Goal: Browse casually: Explore the website without a specific task or goal

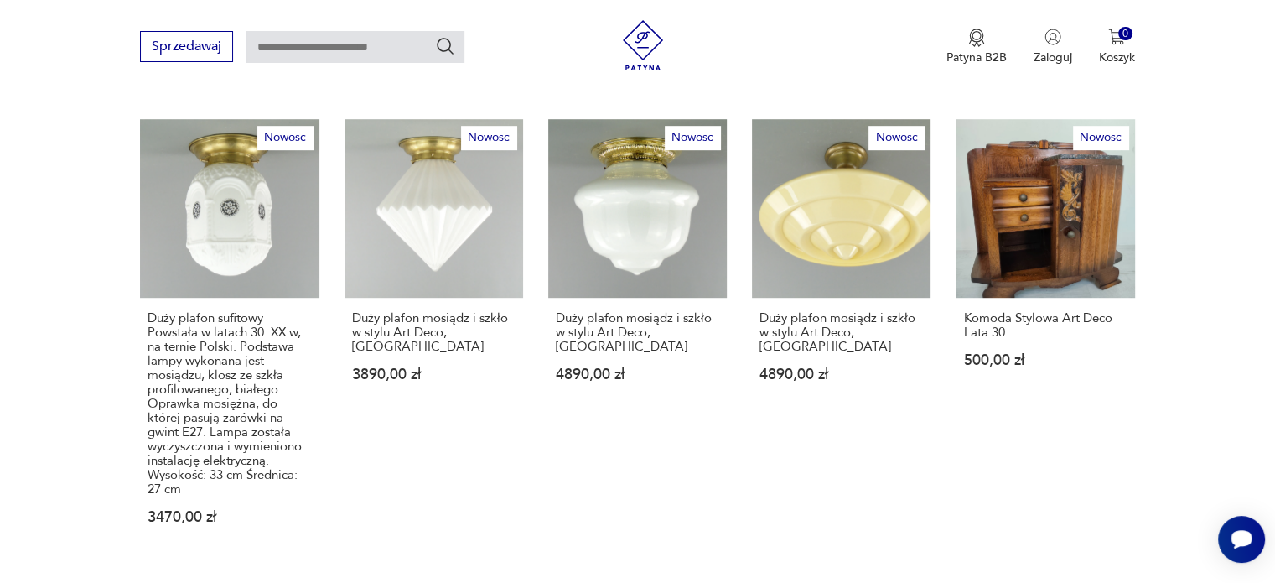
scroll to position [1090, 0]
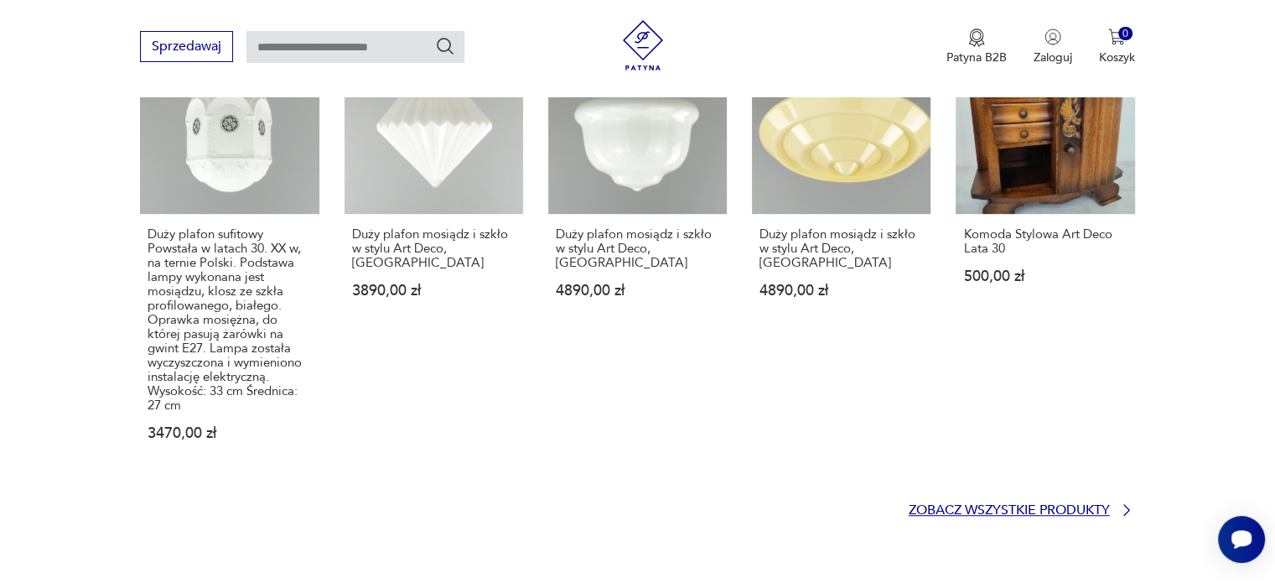
click at [1094, 505] on p "Zobacz wszystkie produkty" at bounding box center [1009, 510] width 201 height 11
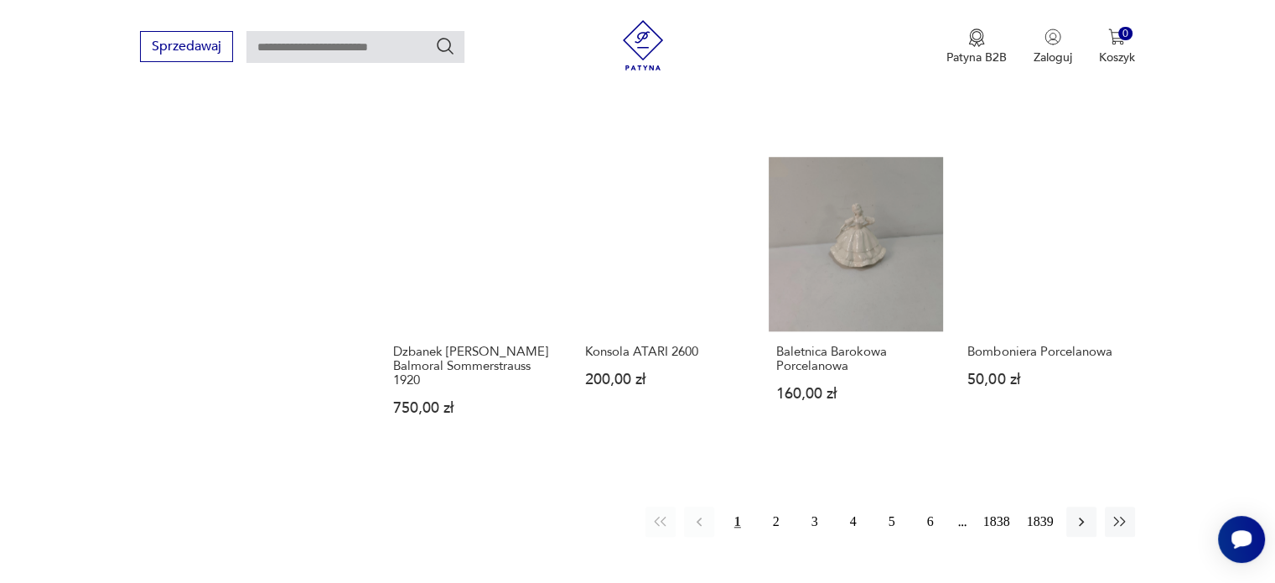
scroll to position [1499, 0]
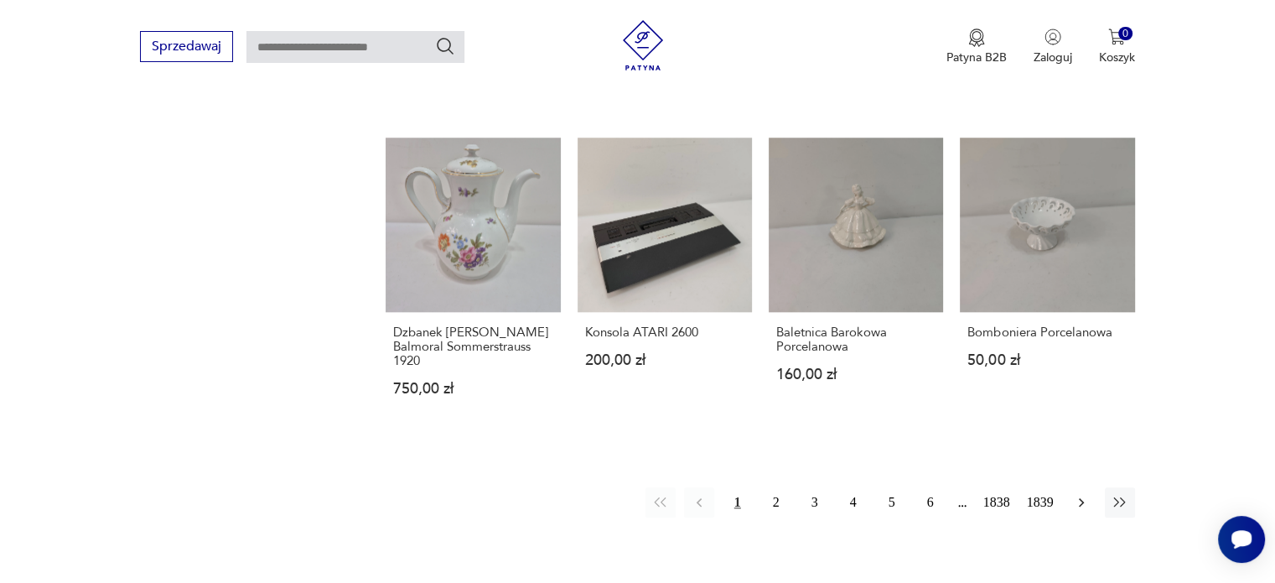
click at [1085, 494] on icon "button" at bounding box center [1081, 502] width 17 height 17
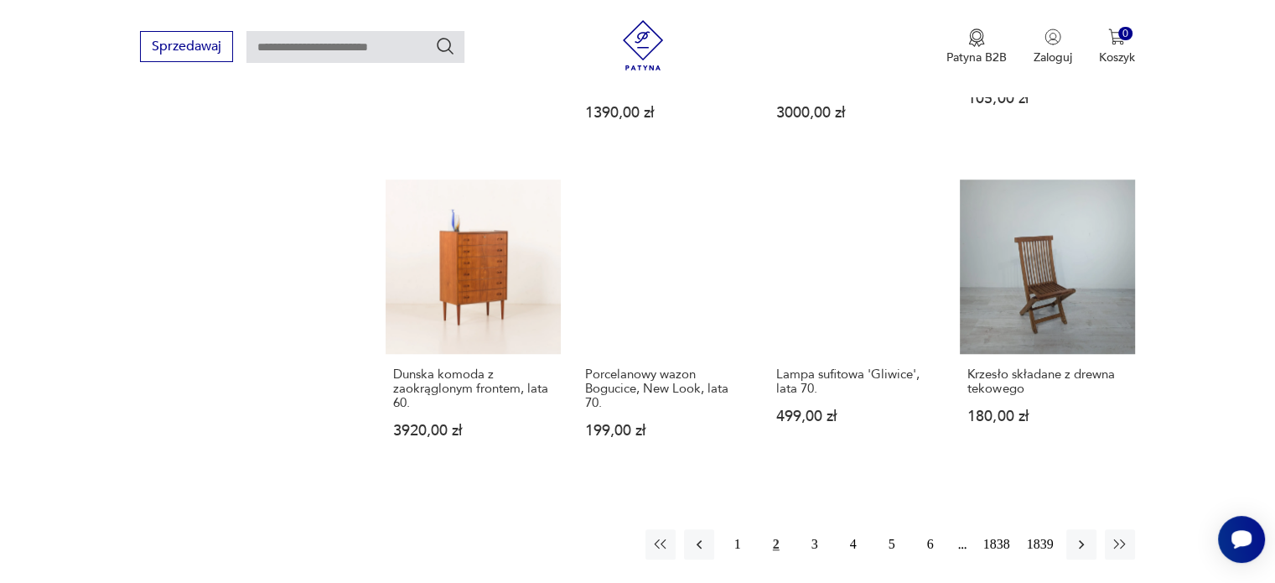
scroll to position [1306, 0]
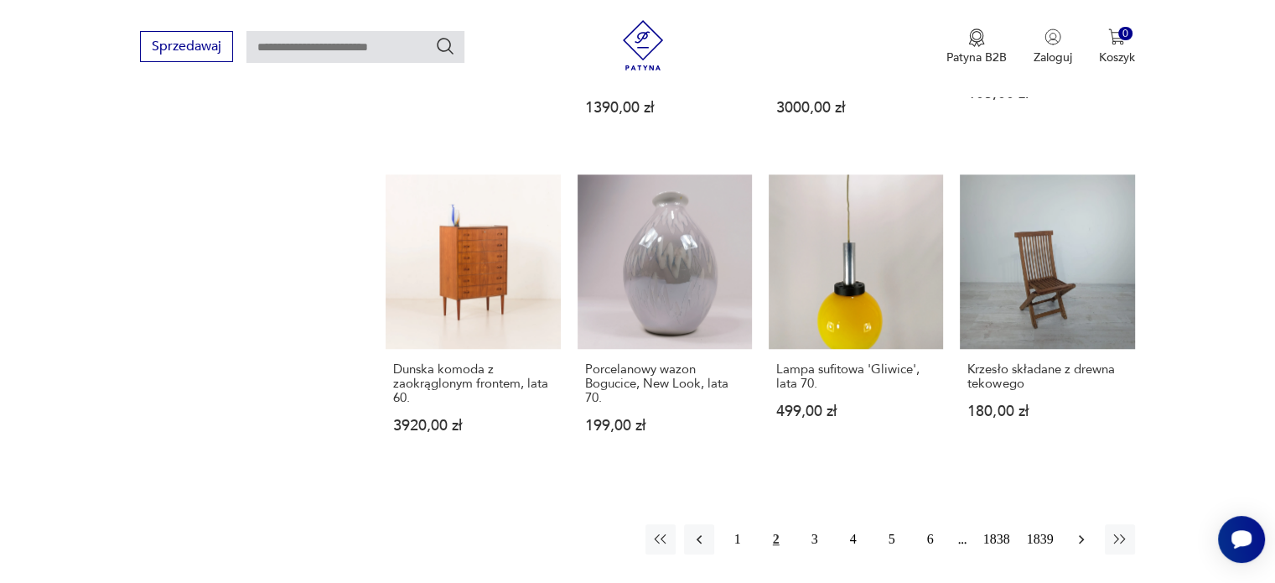
click at [1079, 531] on icon "button" at bounding box center [1081, 539] width 17 height 17
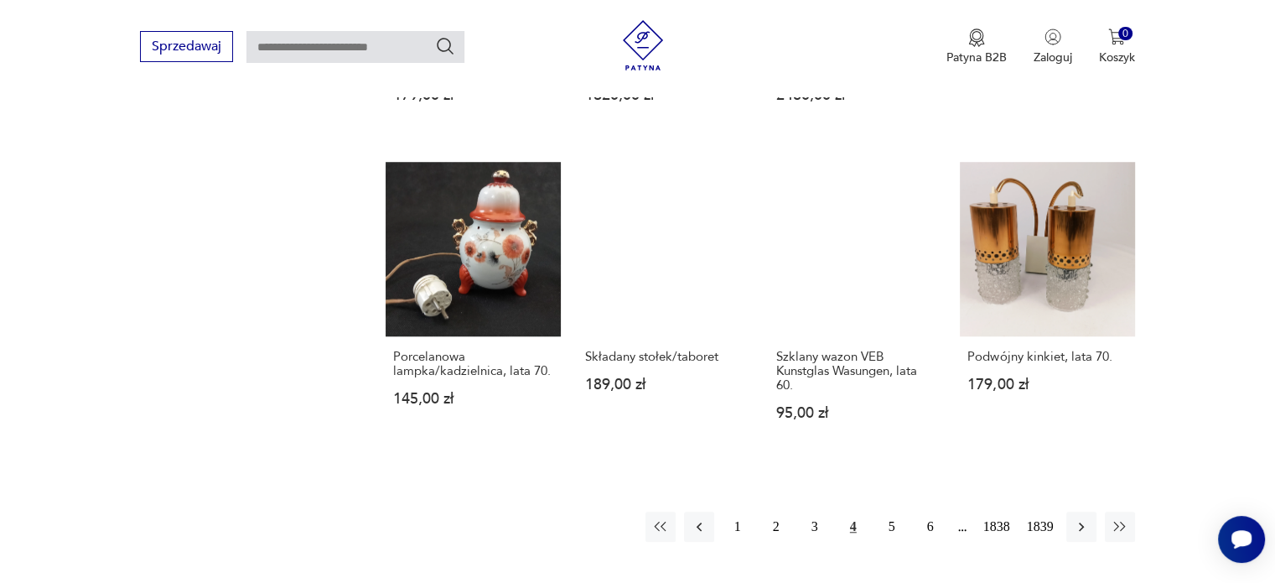
scroll to position [1390, 0]
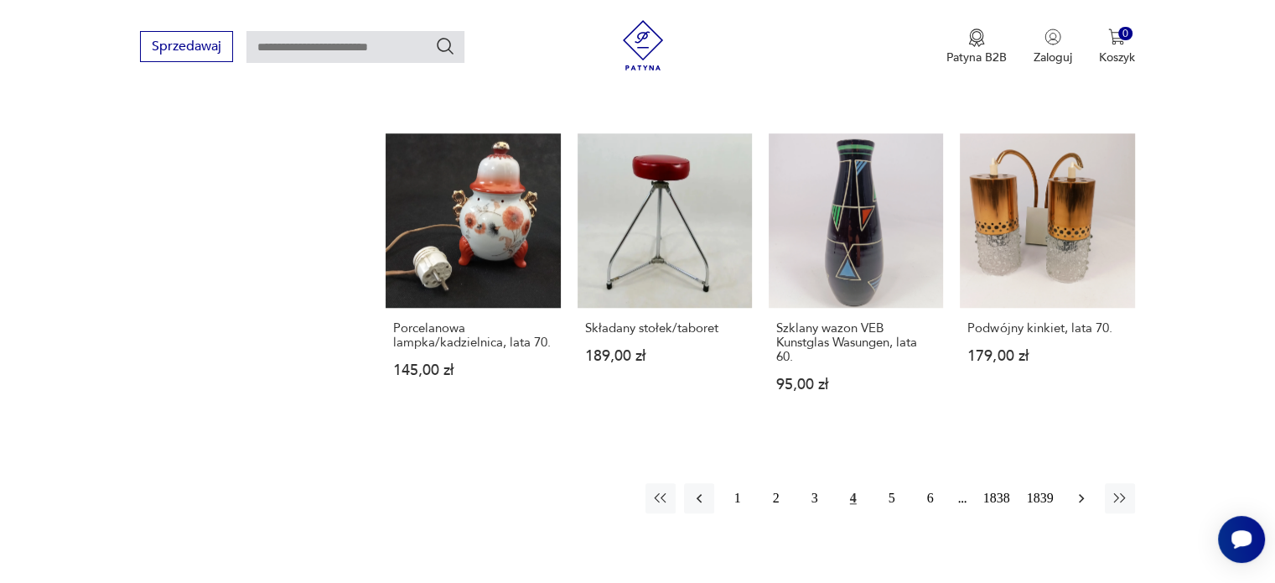
click at [1078, 489] on icon "button" at bounding box center [1081, 497] width 17 height 17
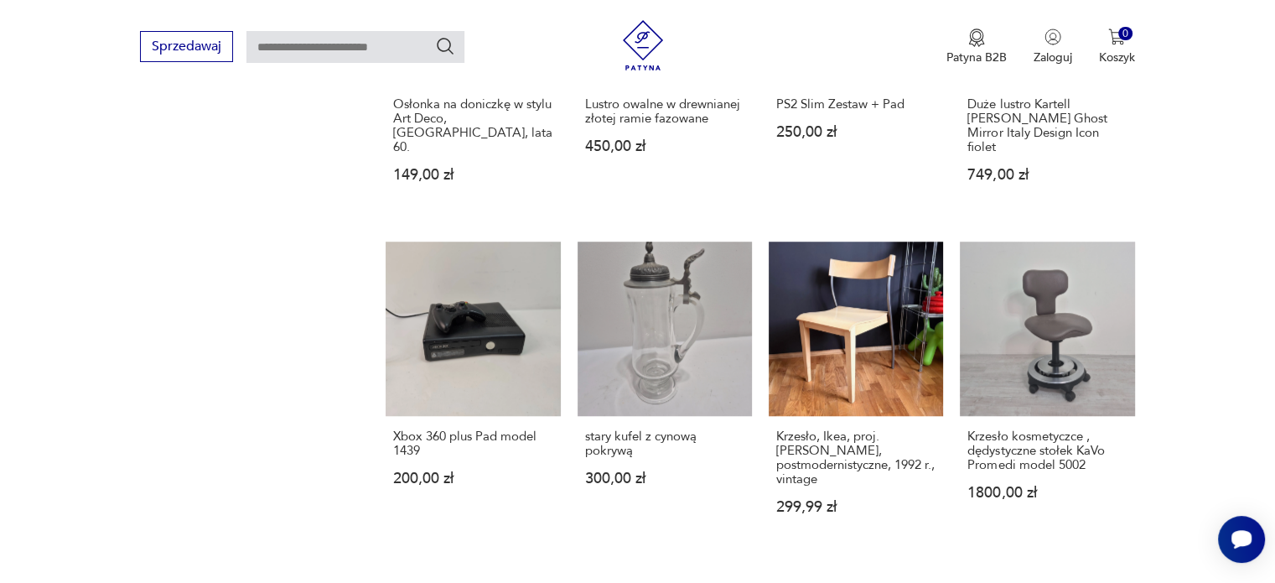
scroll to position [1306, 0]
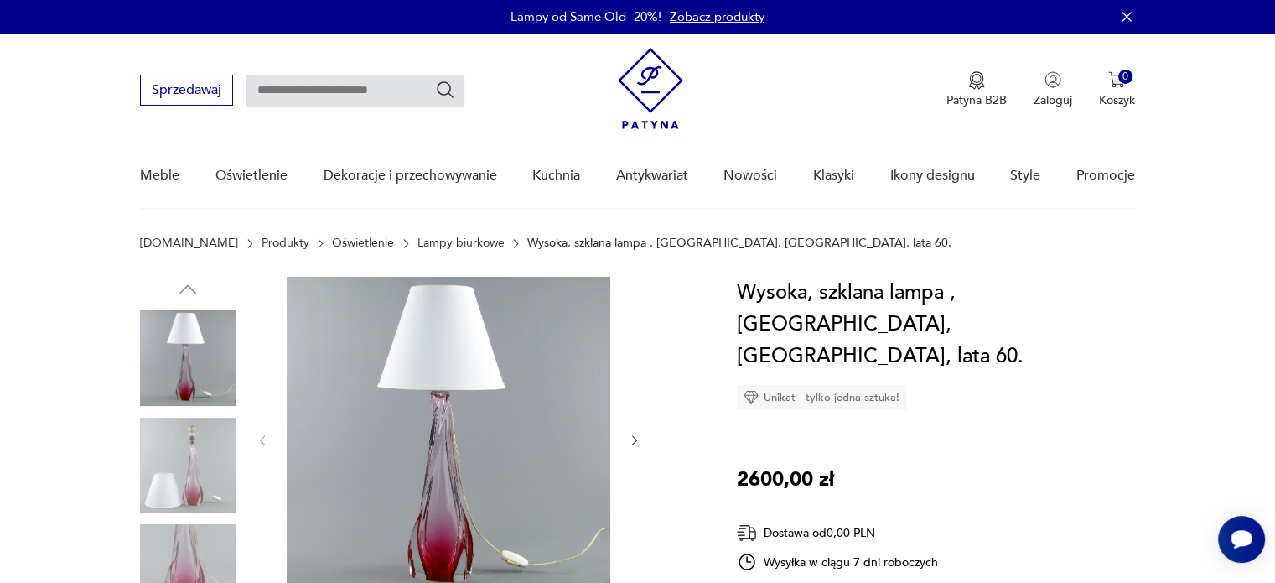
scroll to position [168, 0]
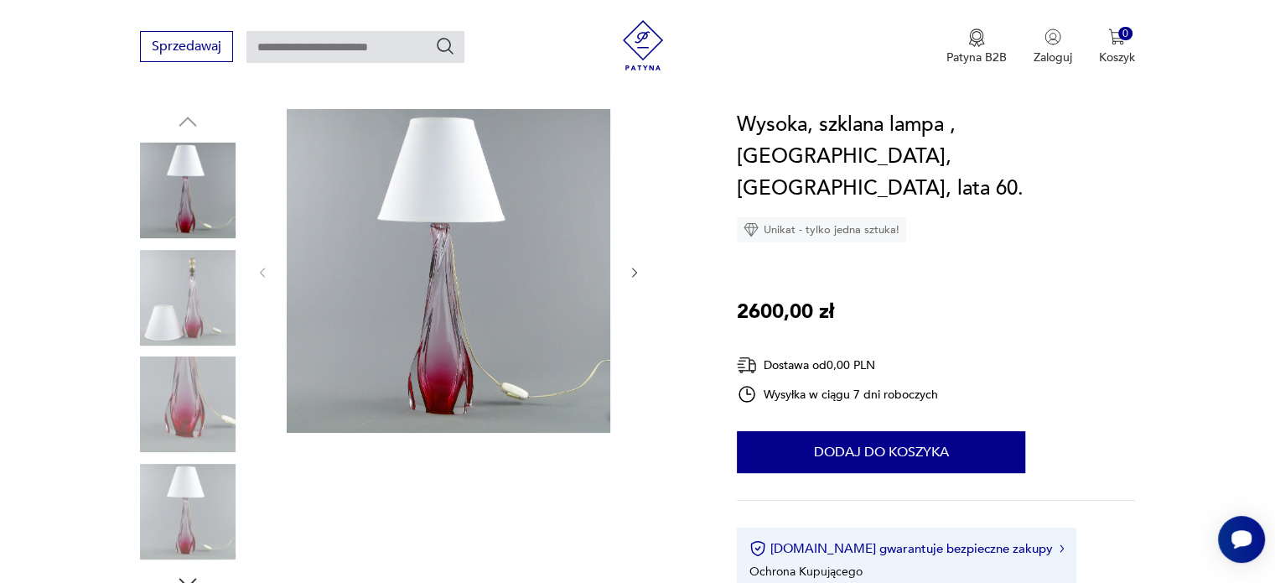
click at [628, 268] on icon "button" at bounding box center [635, 273] width 14 height 14
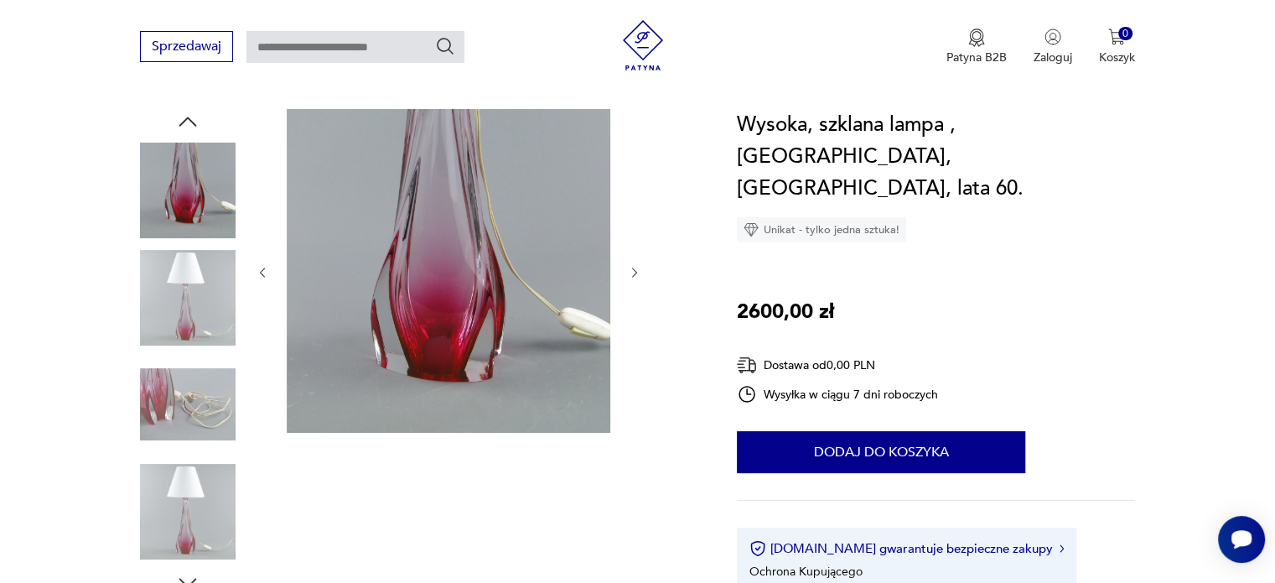
click at [628, 268] on icon "button" at bounding box center [635, 273] width 14 height 14
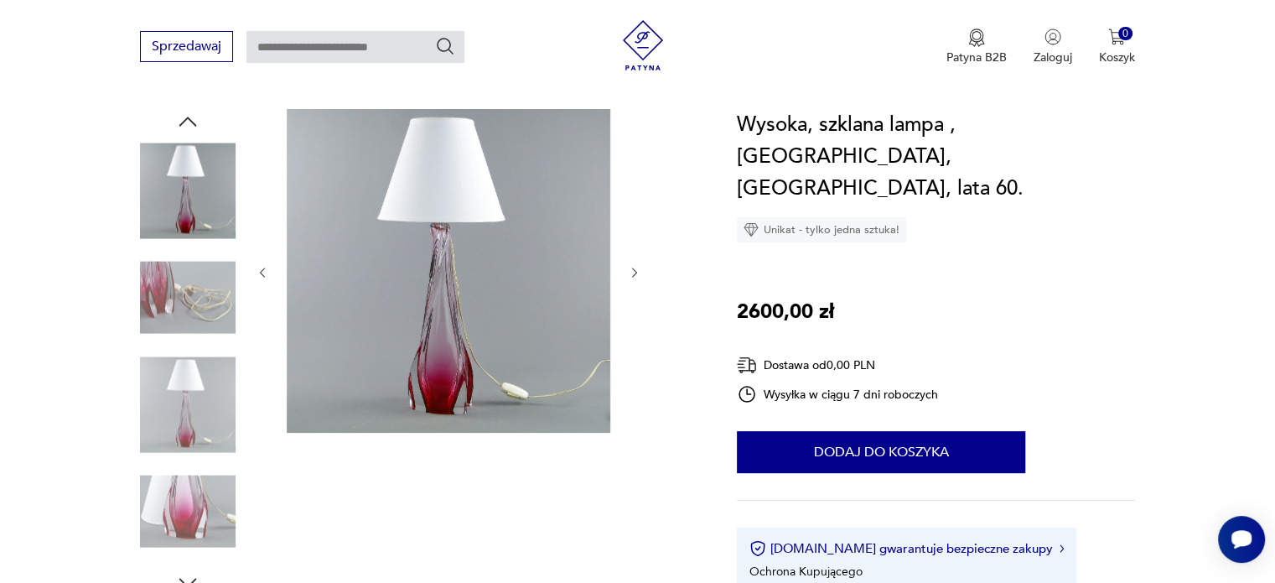
click at [628, 268] on icon "button" at bounding box center [635, 273] width 14 height 14
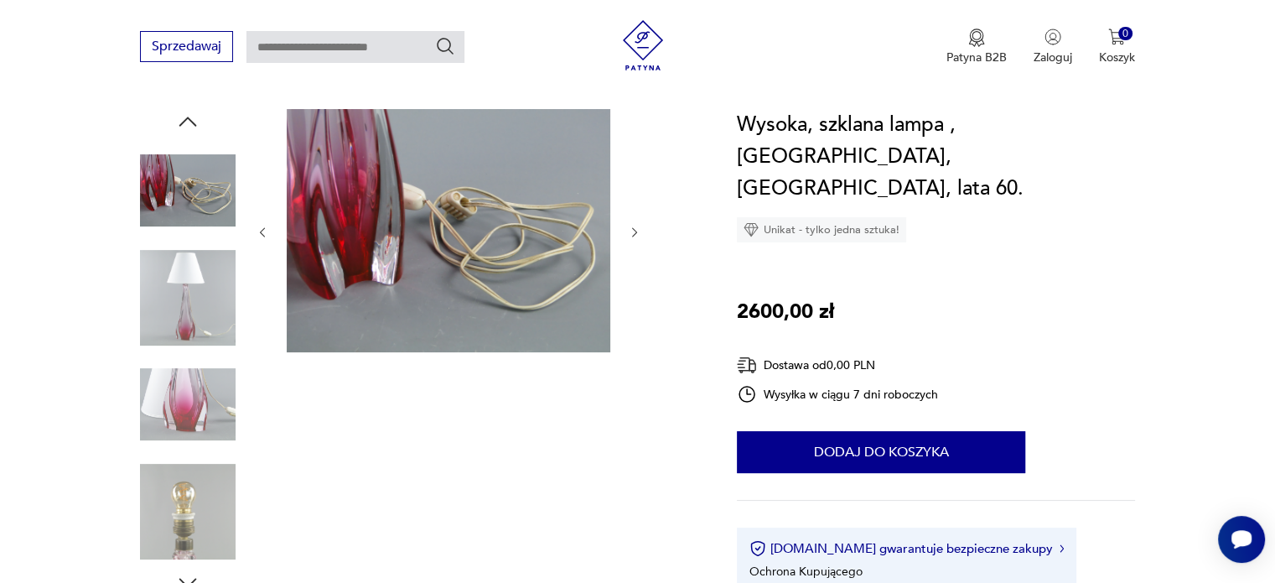
click at [627, 268] on div at bounding box center [449, 232] width 386 height 246
click at [628, 224] on button "button" at bounding box center [635, 232] width 14 height 17
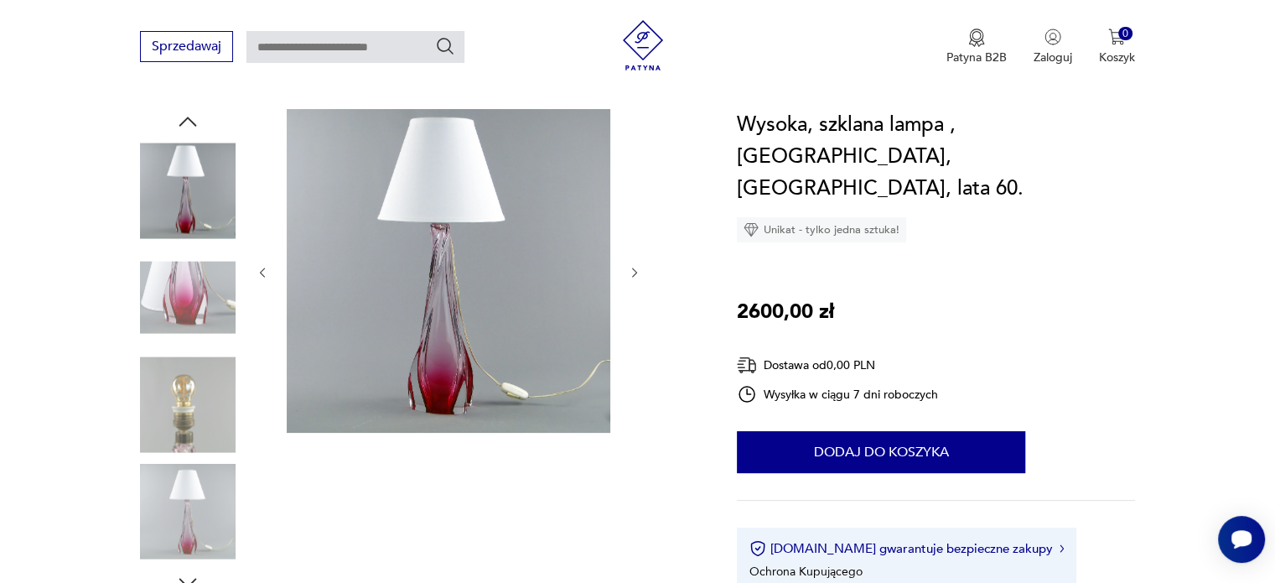
click at [644, 274] on div at bounding box center [418, 352] width 557 height 486
click at [640, 271] on icon "button" at bounding box center [635, 273] width 14 height 14
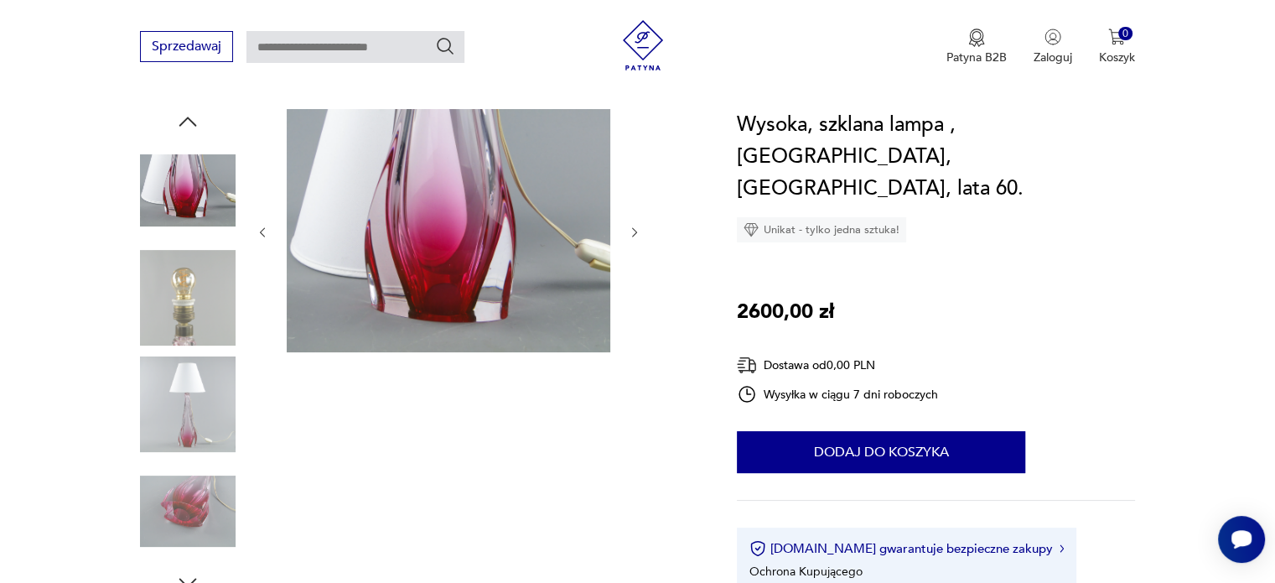
click at [640, 237] on icon "button" at bounding box center [635, 232] width 14 height 14
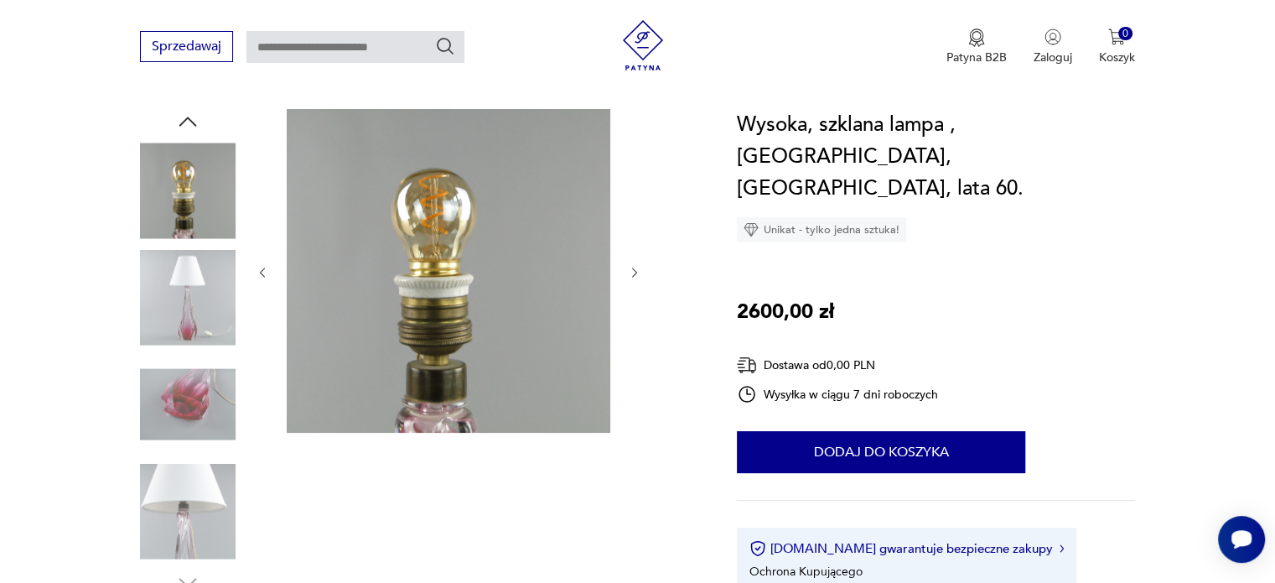
click at [634, 272] on icon "button" at bounding box center [635, 273] width 14 height 14
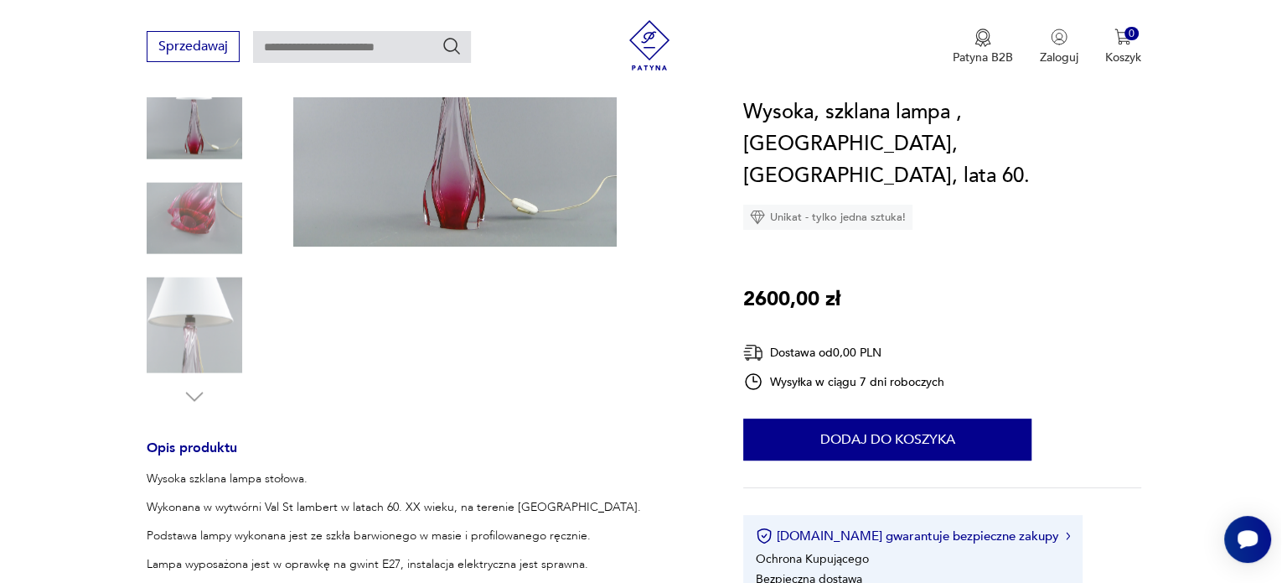
scroll to position [251, 0]
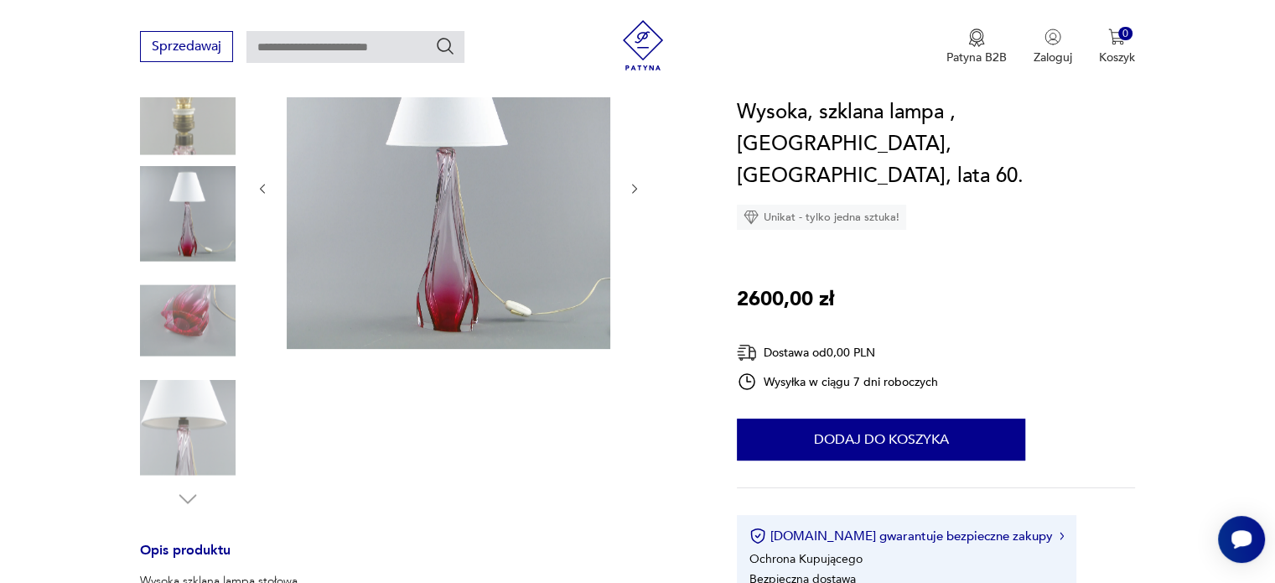
click at [451, 282] on img at bounding box center [449, 187] width 324 height 324
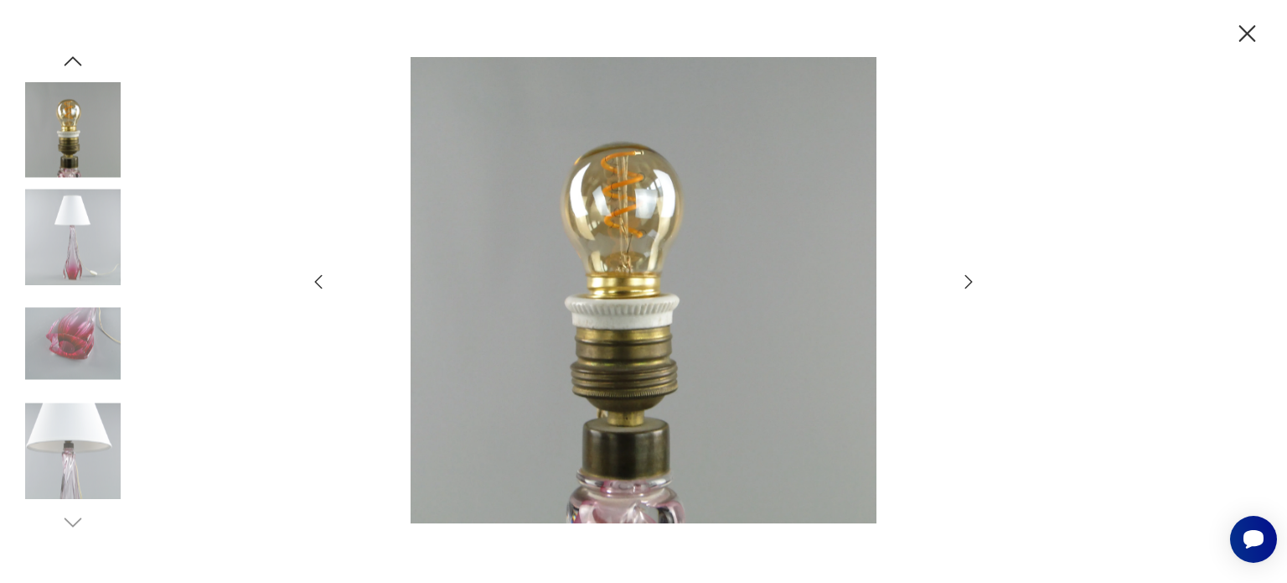
click at [101, 241] on img at bounding box center [73, 237] width 96 height 96
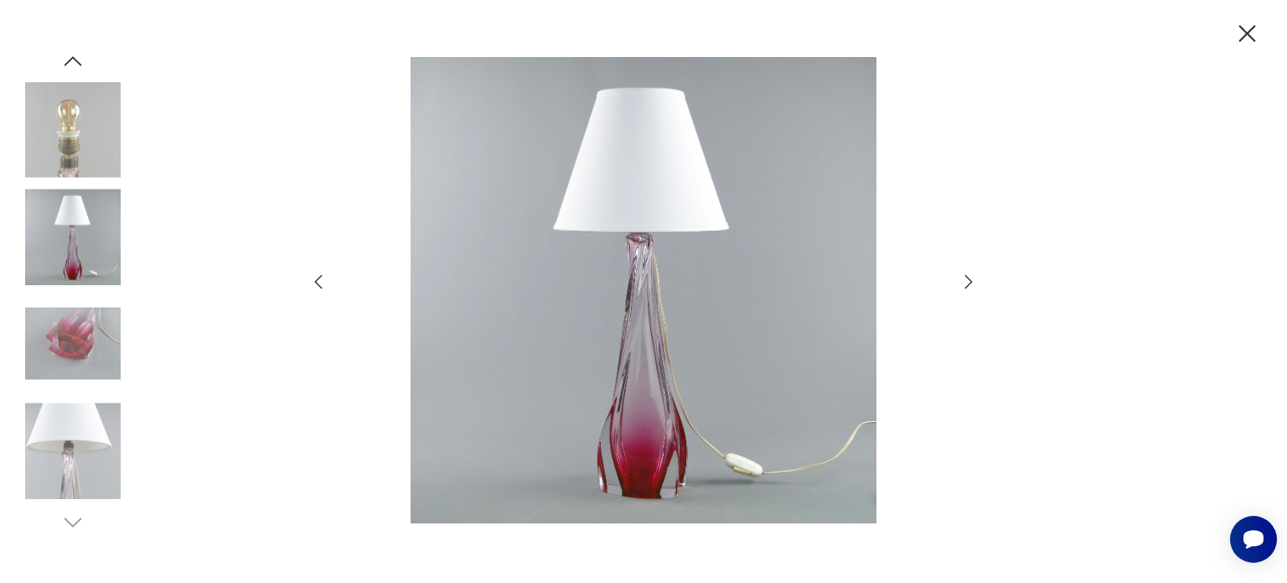
click at [80, 336] on img at bounding box center [73, 344] width 96 height 96
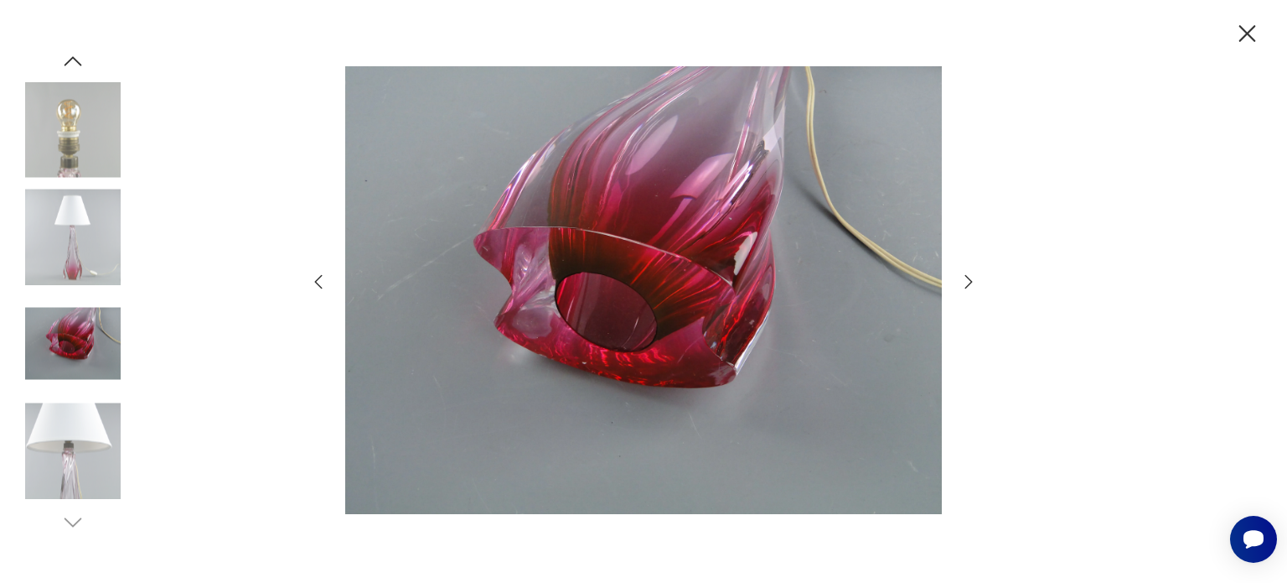
click at [90, 478] on img at bounding box center [73, 450] width 96 height 96
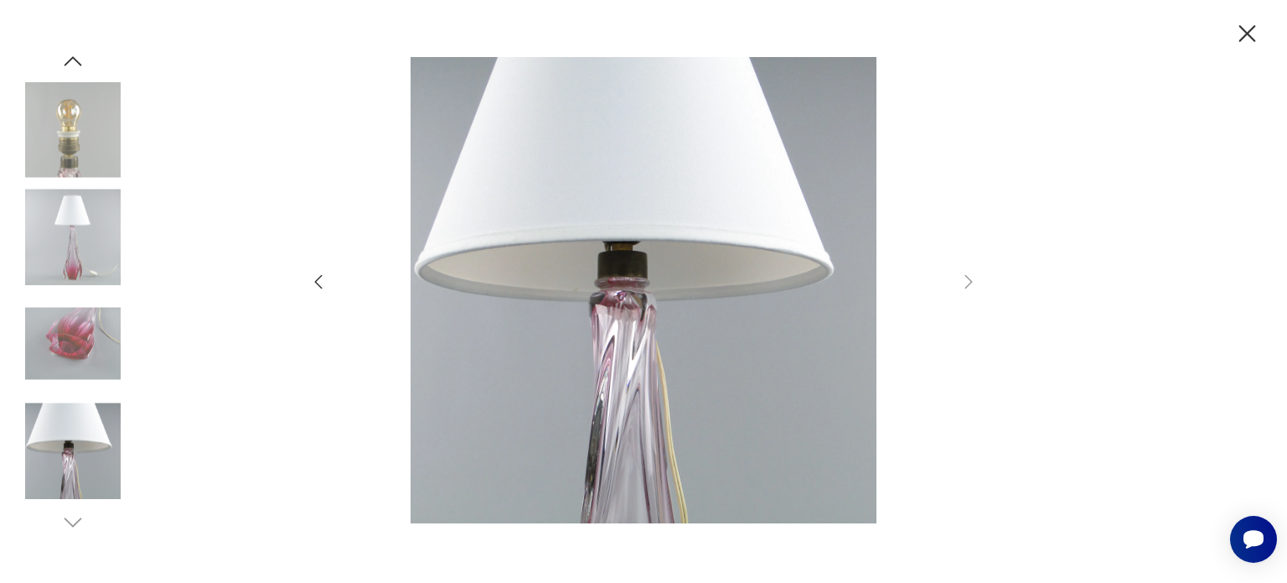
click at [49, 355] on img at bounding box center [73, 344] width 96 height 96
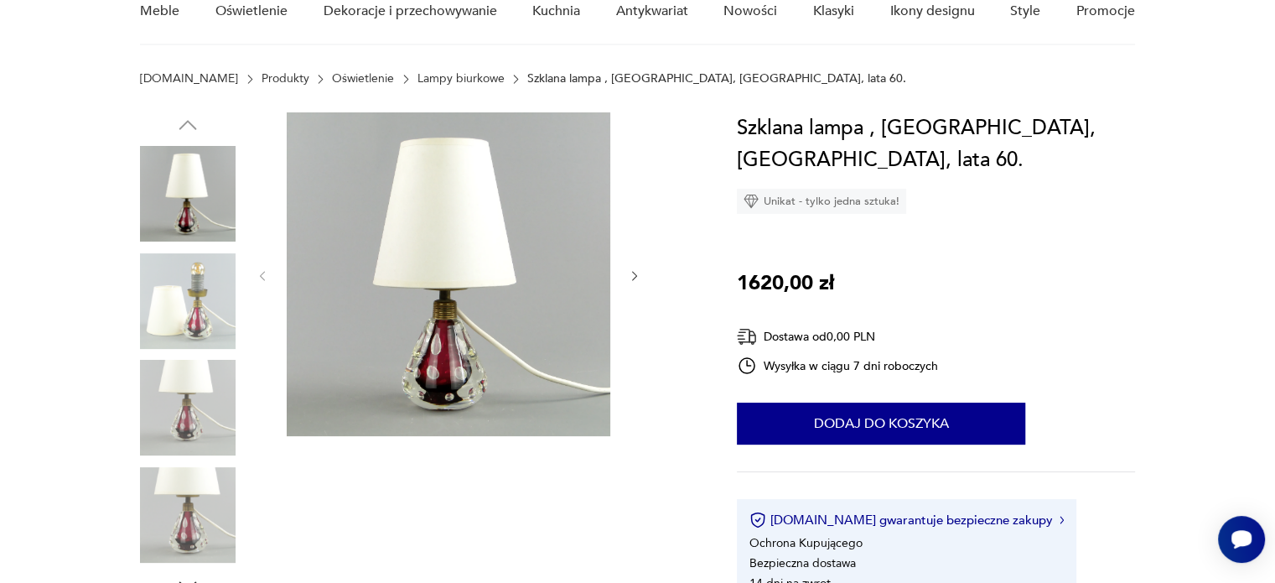
scroll to position [168, 0]
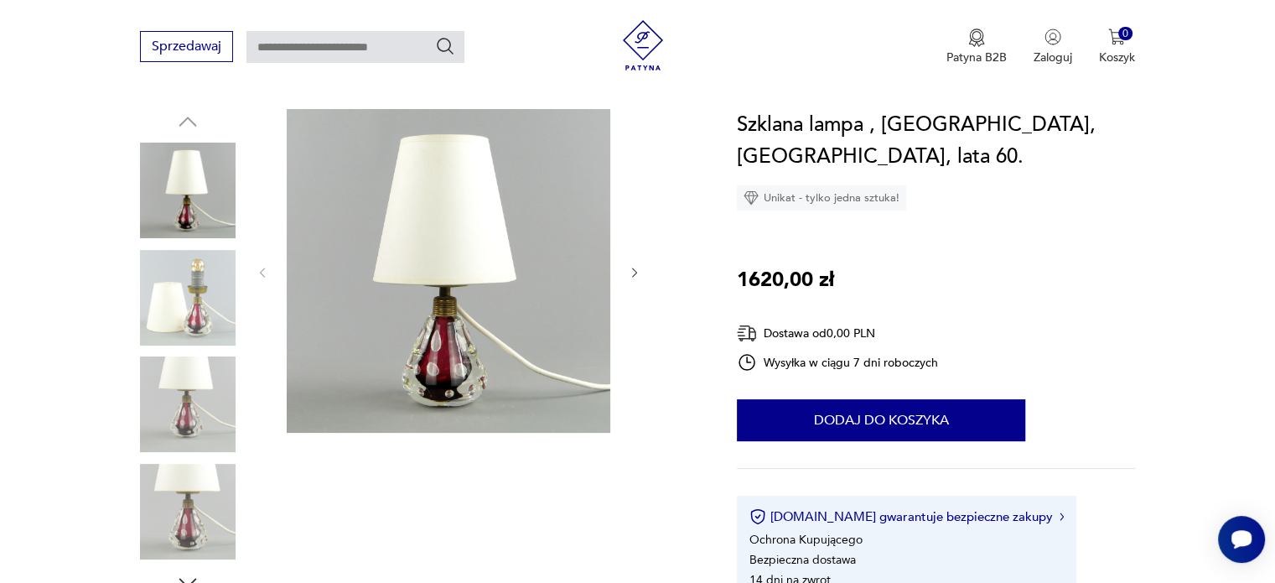
click at [506, 283] on img at bounding box center [449, 271] width 324 height 324
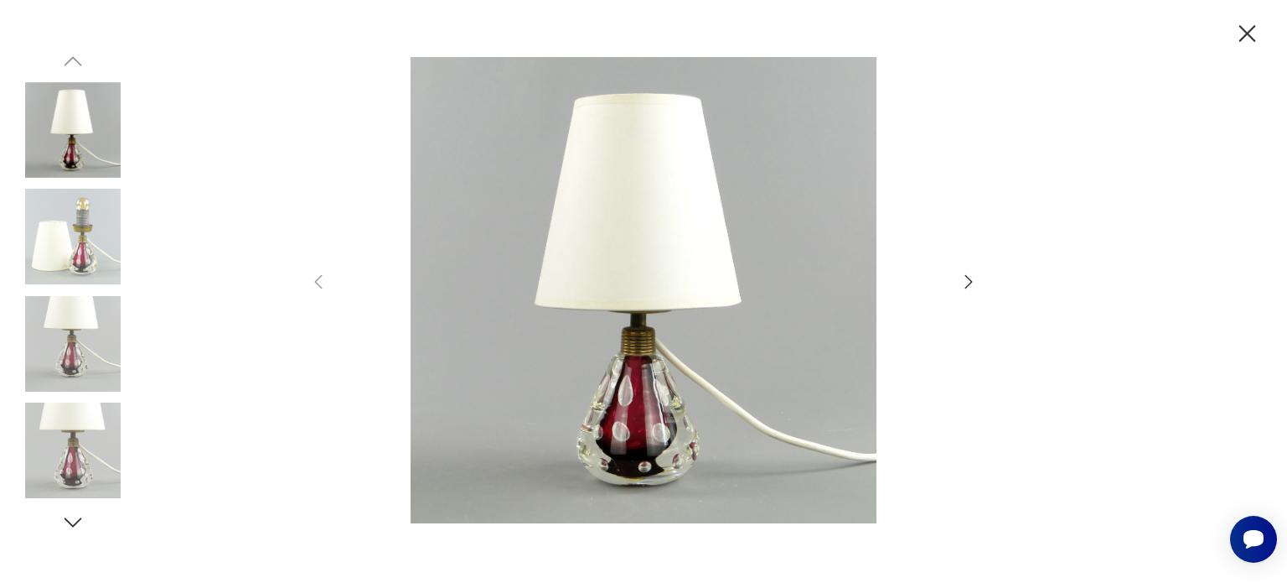
click at [624, 403] on img at bounding box center [643, 290] width 597 height 466
click at [967, 287] on icon "button" at bounding box center [969, 282] width 20 height 20
click at [966, 287] on icon "button" at bounding box center [969, 282] width 20 height 20
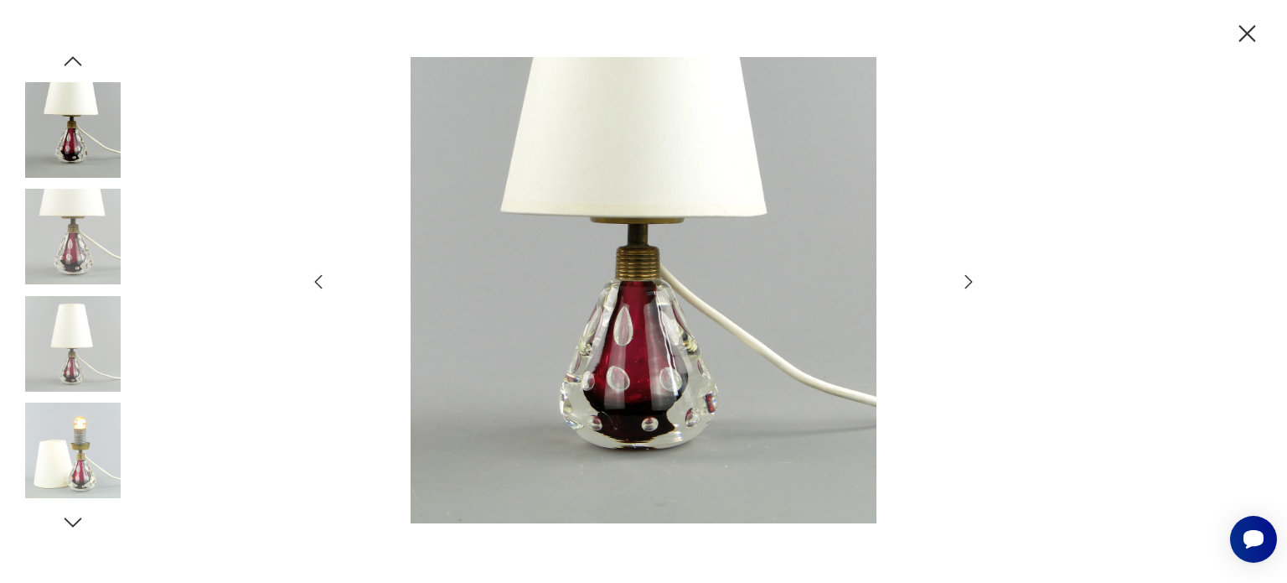
click at [966, 287] on icon "button" at bounding box center [970, 280] width 8 height 13
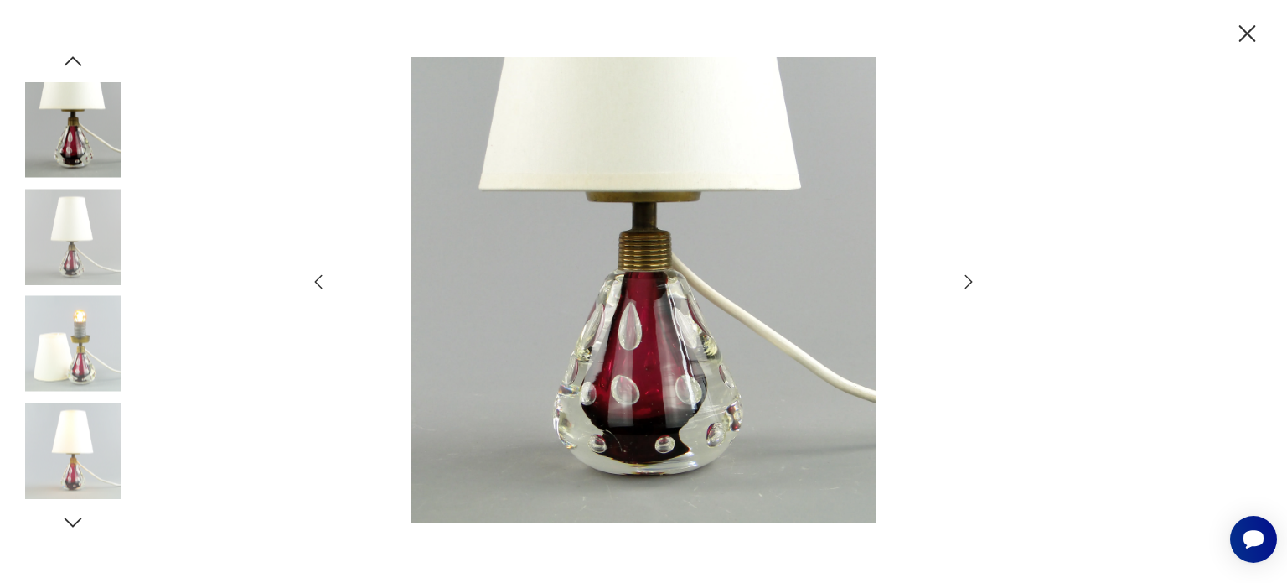
click at [1251, 39] on icon "button" at bounding box center [1247, 33] width 29 height 29
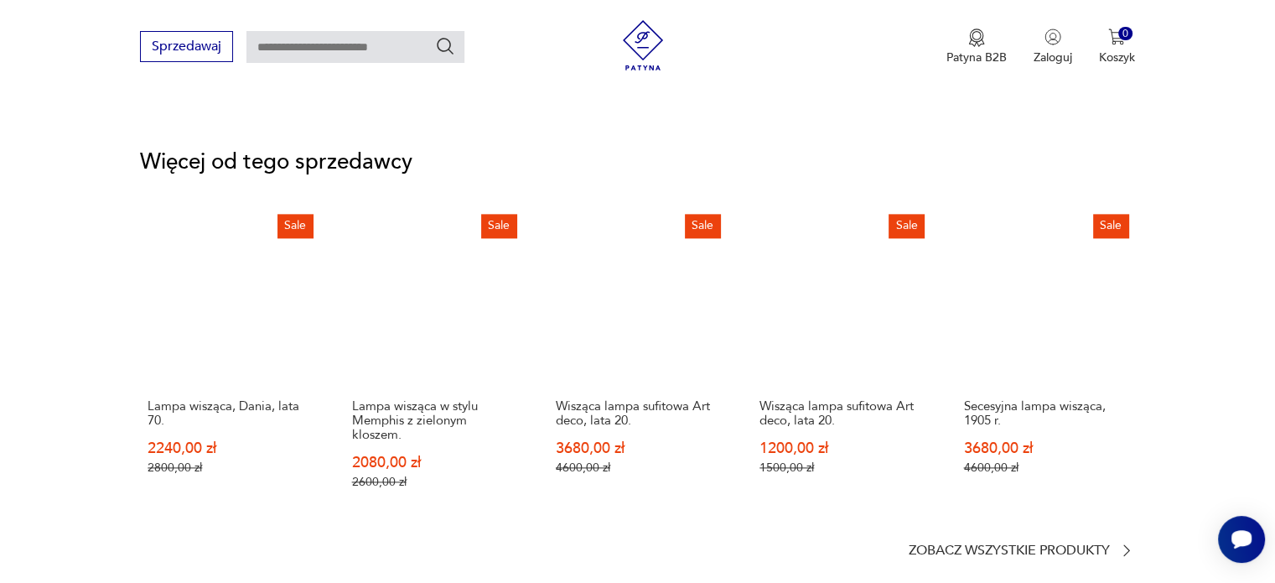
scroll to position [2263, 0]
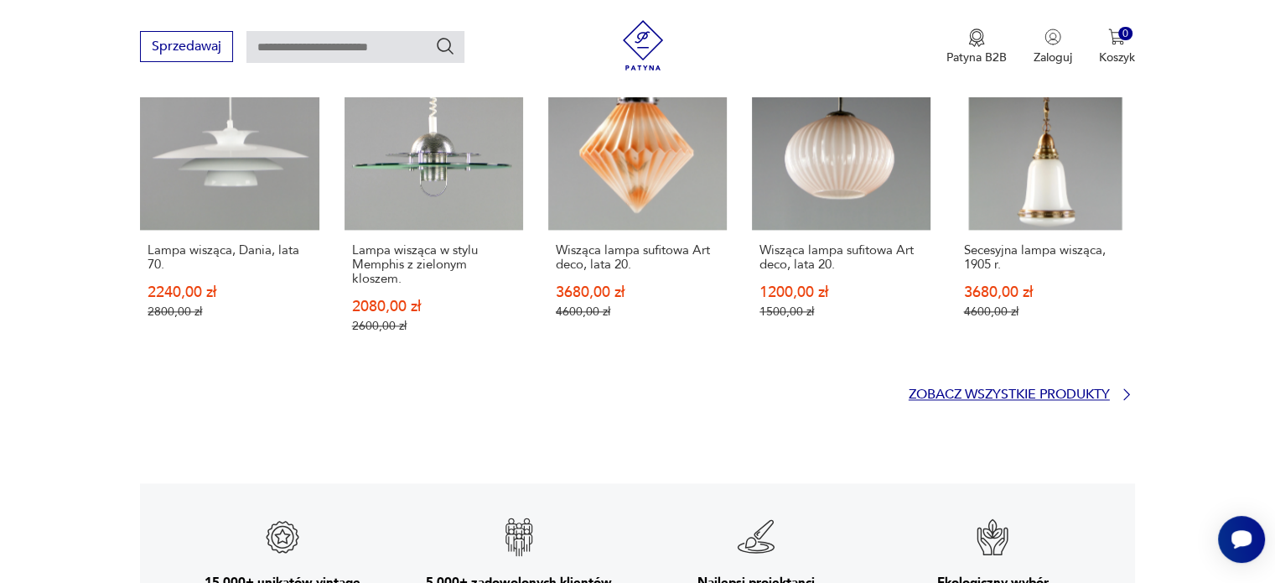
click at [1080, 396] on p "Zobacz wszystkie produkty" at bounding box center [1009, 394] width 201 height 11
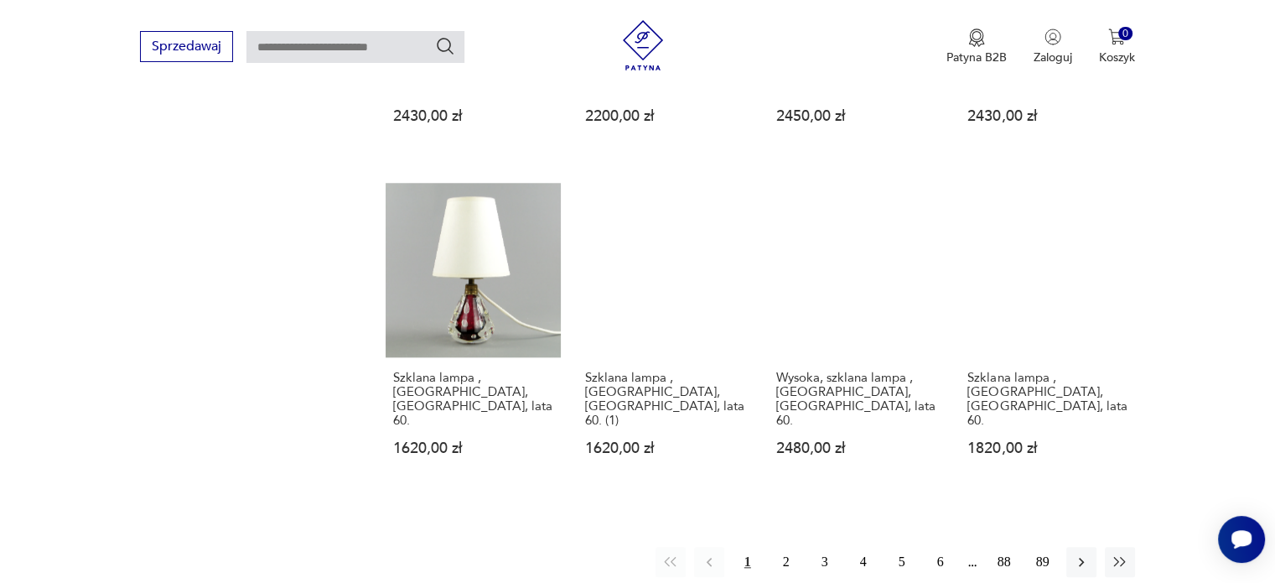
scroll to position [1603, 0]
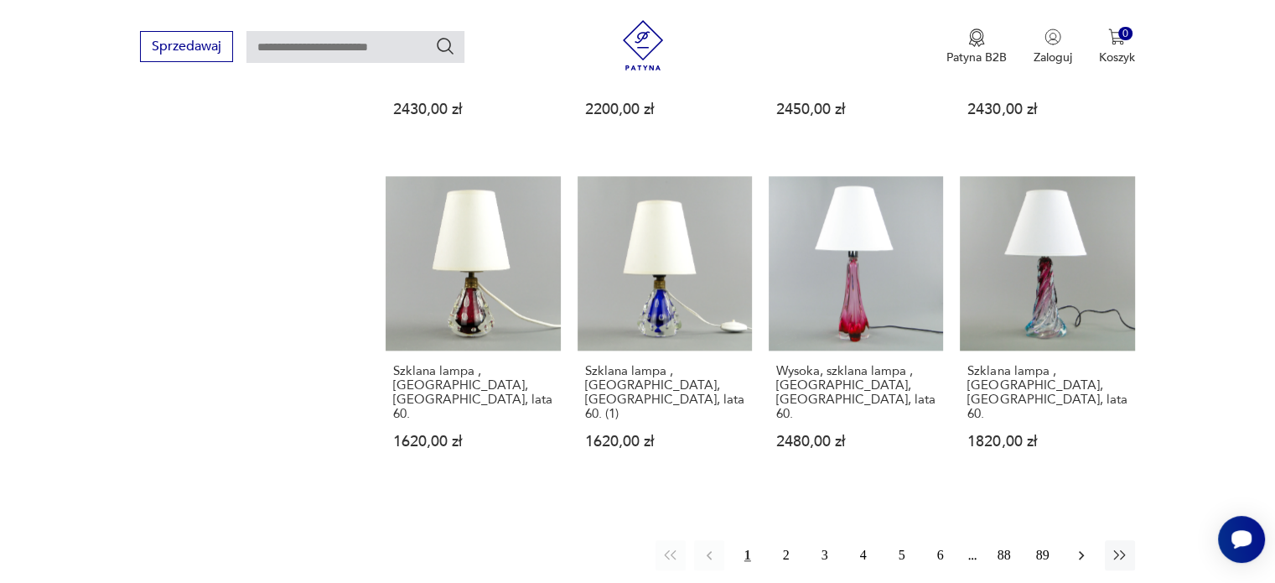
click at [1085, 546] on icon "button" at bounding box center [1081, 554] width 17 height 17
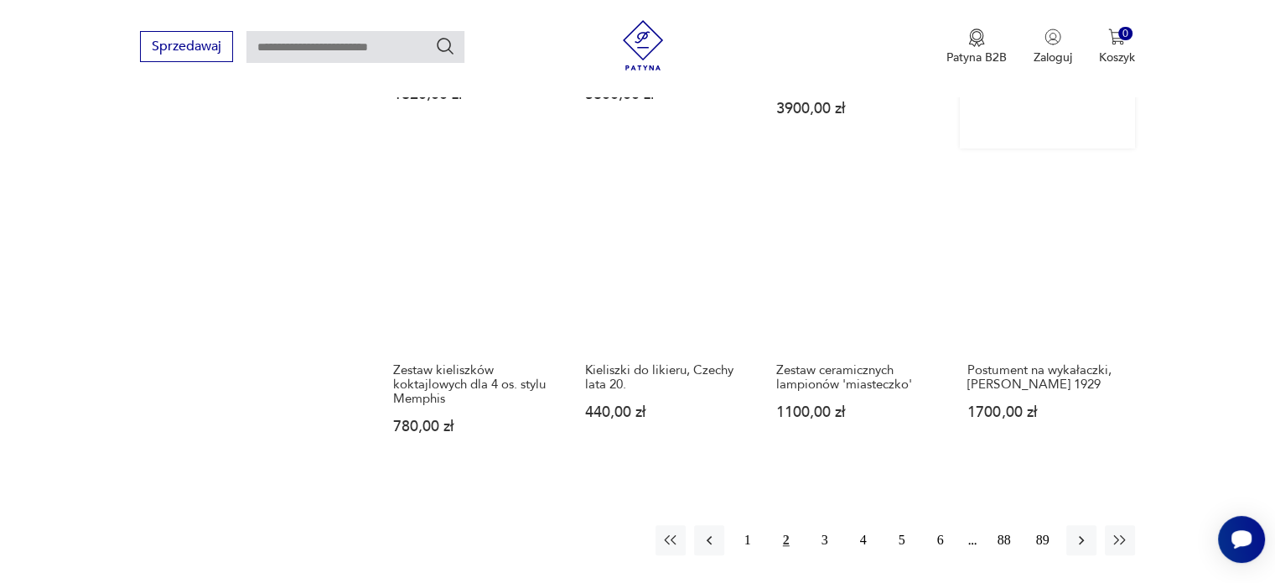
scroll to position [1519, 0]
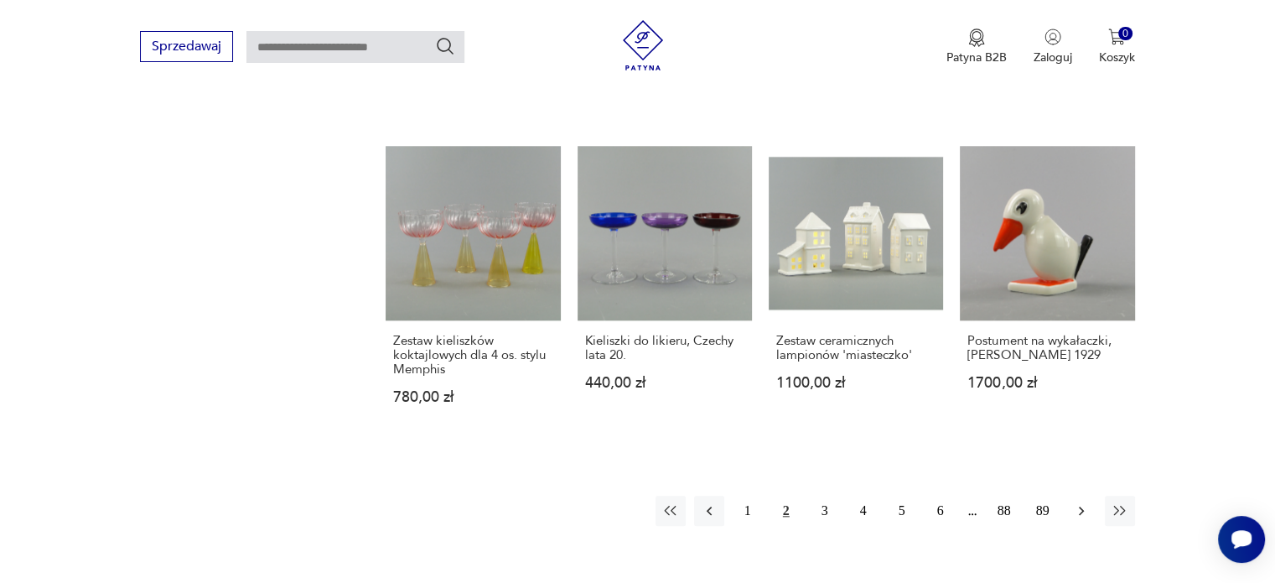
click at [1091, 495] on button "button" at bounding box center [1081, 510] width 30 height 30
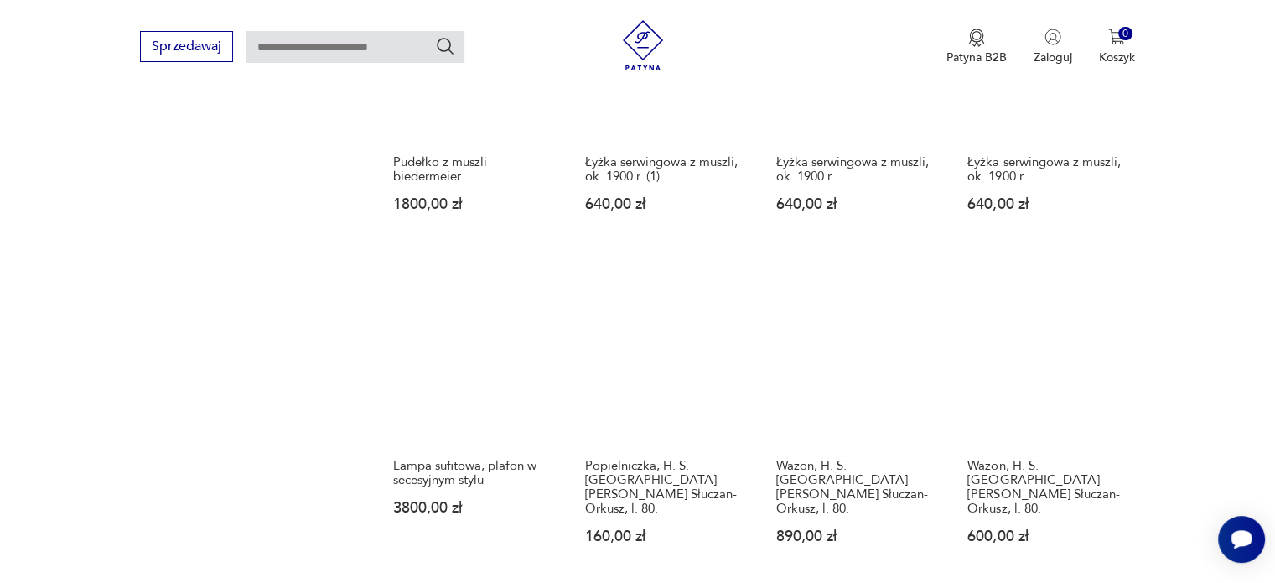
scroll to position [1435, 0]
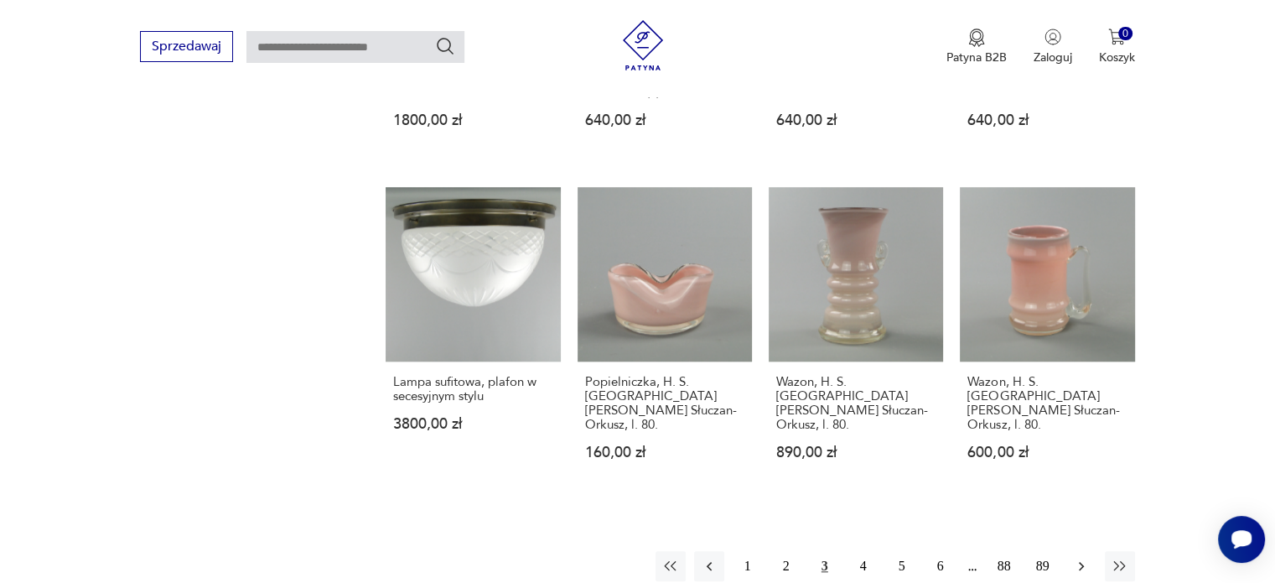
click at [1073, 557] on icon "button" at bounding box center [1081, 565] width 17 height 17
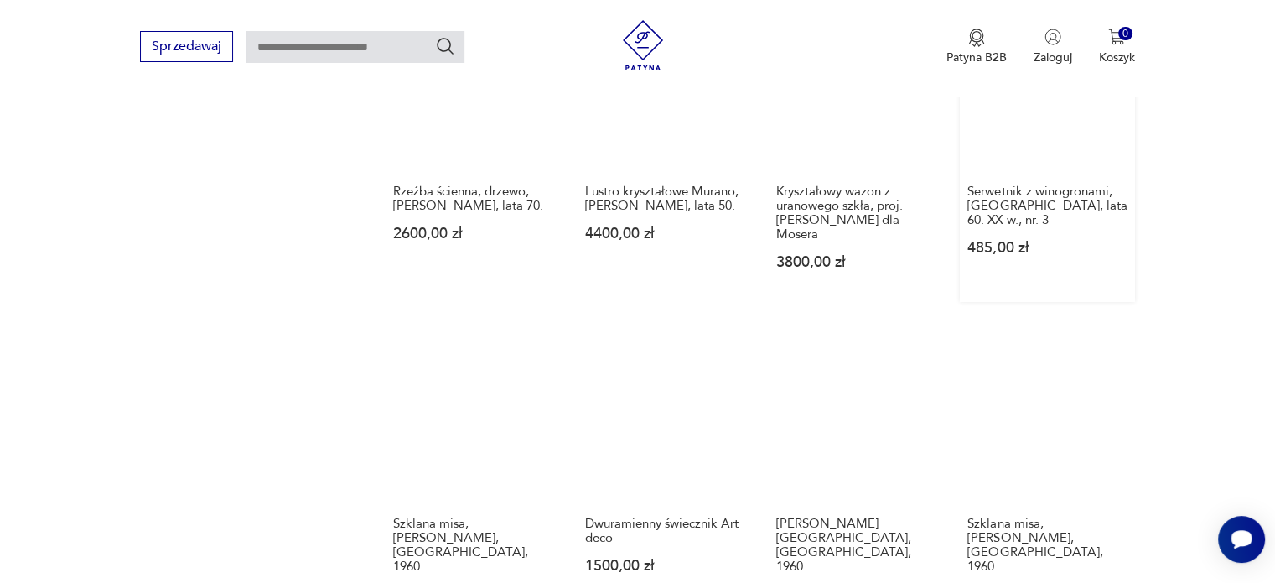
scroll to position [1351, 0]
